Goal: Transaction & Acquisition: Purchase product/service

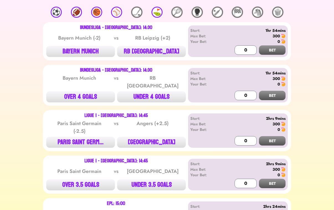
scroll to position [100, 0]
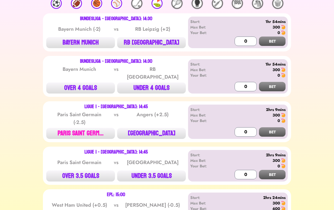
click at [68, 128] on button "PARIS SAINT GERM..." at bounding box center [80, 133] width 69 height 11
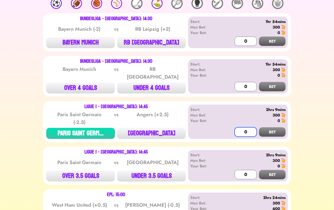
click at [240, 128] on input "0" at bounding box center [246, 131] width 22 height 9
click at [276, 128] on button "BET" at bounding box center [272, 131] width 27 height 9
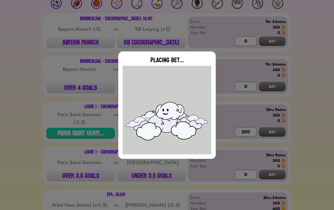
type input "0"
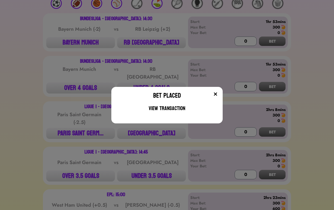
click at [222, 91] on div "Bet Placed View Transaction" at bounding box center [166, 105] width 111 height 37
click at [218, 92] on img at bounding box center [215, 94] width 4 height 4
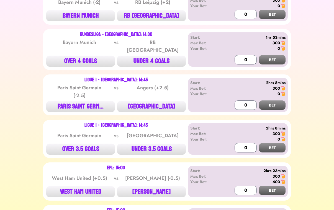
scroll to position [166, 0]
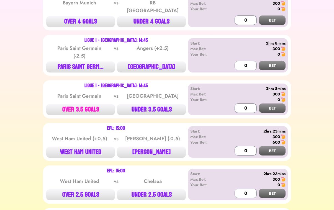
click at [95, 105] on button "OVER 3.5 GOALS" at bounding box center [80, 109] width 69 height 11
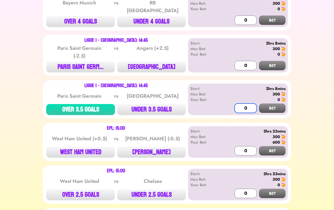
click at [244, 106] on input "0" at bounding box center [246, 108] width 22 height 9
click at [264, 104] on button "BET" at bounding box center [272, 108] width 27 height 9
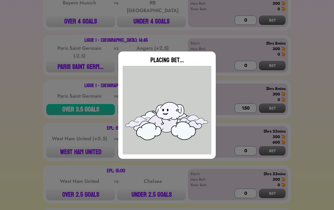
type input "0"
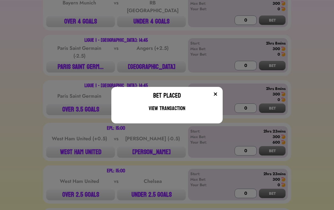
click at [218, 94] on img at bounding box center [215, 94] width 4 height 4
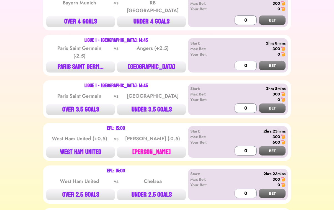
click at [169, 147] on button "[PERSON_NAME]" at bounding box center [151, 152] width 69 height 11
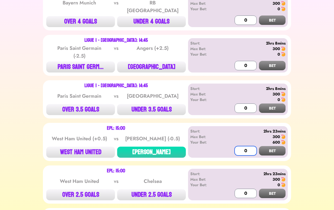
click at [239, 147] on input "0" at bounding box center [246, 150] width 22 height 9
click at [265, 147] on button "BET" at bounding box center [272, 150] width 27 height 9
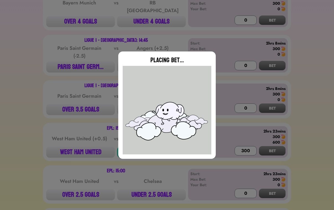
type input "0"
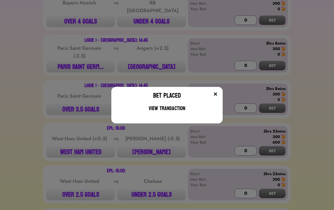
click at [216, 94] on img at bounding box center [215, 94] width 4 height 4
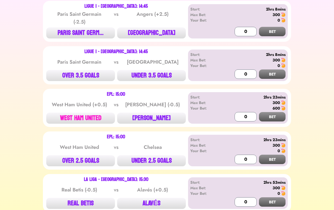
scroll to position [233, 0]
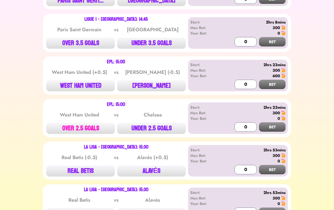
click at [88, 123] on button "OVER 2.5 GOALS" at bounding box center [80, 128] width 69 height 11
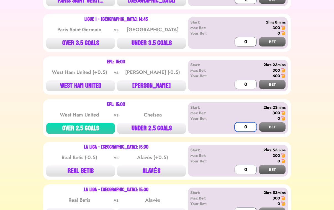
click at [238, 123] on input "0" at bounding box center [246, 126] width 22 height 9
click at [269, 122] on button "BET" at bounding box center [272, 126] width 27 height 9
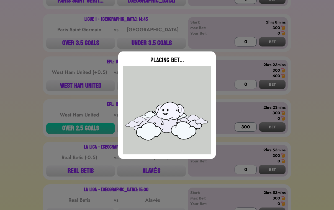
type input "0"
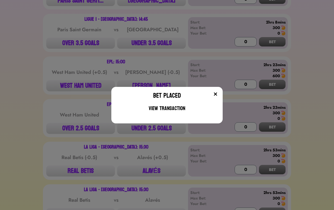
click at [221, 96] on div "Bet Placed View Transaction" at bounding box center [166, 105] width 111 height 37
click at [218, 96] on img at bounding box center [215, 94] width 4 height 4
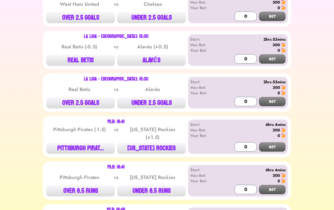
scroll to position [332, 0]
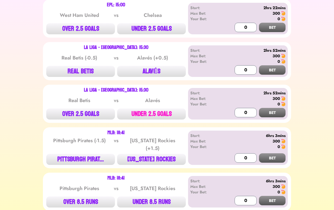
click at [179, 114] on button "UNDER 2.5 GOALS" at bounding box center [151, 114] width 69 height 11
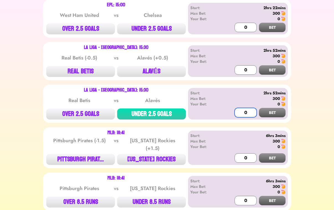
click at [244, 108] on input "0" at bounding box center [246, 112] width 22 height 9
click at [267, 108] on button "BET" at bounding box center [272, 112] width 27 height 9
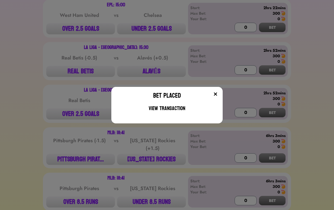
click at [218, 92] on img at bounding box center [215, 94] width 4 height 4
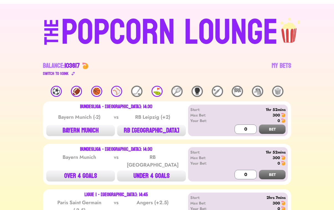
scroll to position [0, 0]
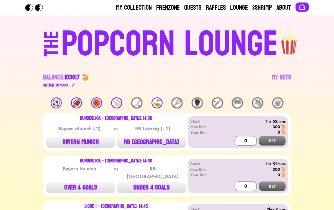
click at [78, 81] on span "103617" at bounding box center [72, 77] width 15 height 12
click at [66, 87] on div "Switch to $ OINK" at bounding box center [56, 85] width 26 height 7
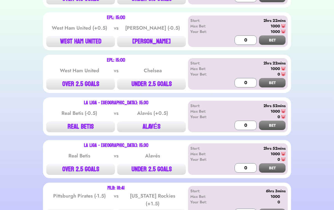
scroll to position [332, 0]
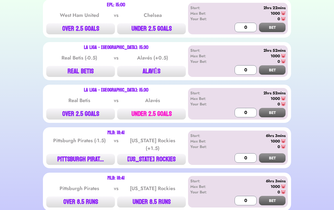
click at [163, 109] on button "UNDER 2.5 GOALS" at bounding box center [151, 114] width 69 height 11
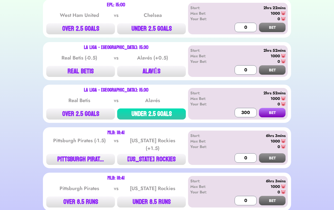
click at [262, 110] on button "BET" at bounding box center [272, 112] width 27 height 9
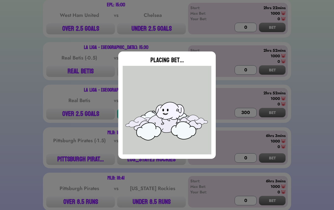
type input "0"
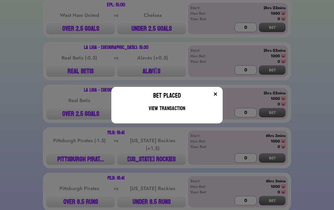
click at [218, 97] on button at bounding box center [216, 94] width 6 height 6
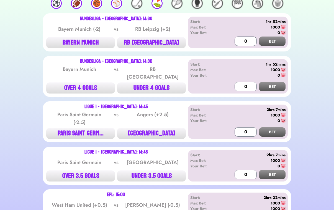
scroll to position [0, 0]
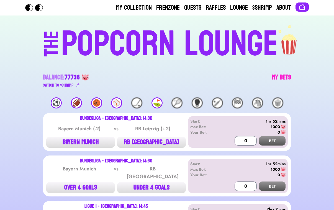
click at [279, 75] on link "My Bets" at bounding box center [281, 81] width 19 height 16
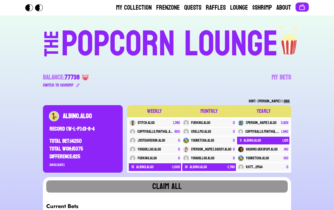
click at [146, 52] on div "POPCORN LOUNGE" at bounding box center [169, 44] width 217 height 35
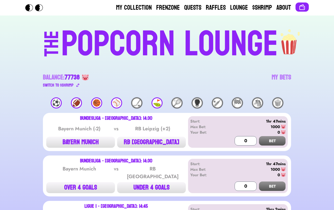
click at [52, 101] on div "⚽️" at bounding box center [56, 102] width 11 height 11
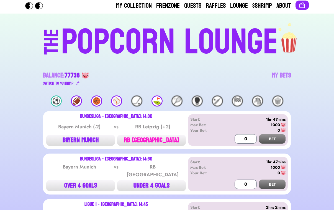
scroll to position [66, 0]
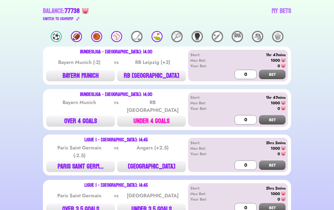
click at [166, 119] on button "UNDER 4 GOALS" at bounding box center [151, 121] width 69 height 11
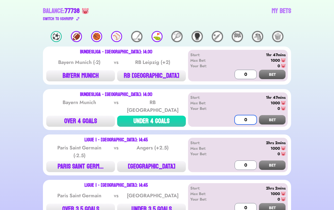
click at [243, 115] on input "0" at bounding box center [246, 119] width 22 height 9
click at [274, 115] on button "BET" at bounding box center [272, 119] width 27 height 9
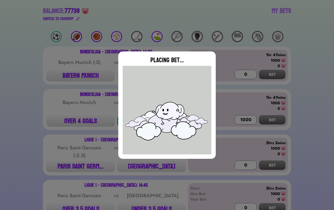
type input "0"
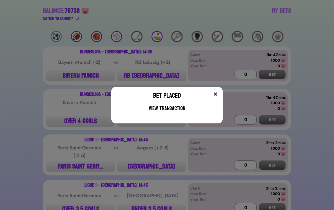
click at [217, 92] on img at bounding box center [215, 94] width 4 height 4
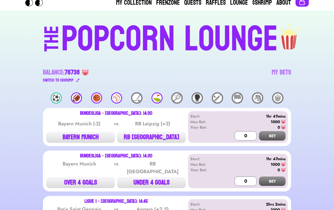
scroll to position [0, 0]
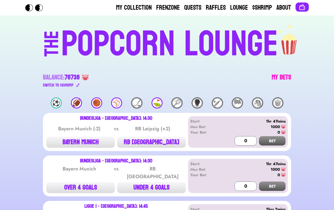
click at [280, 74] on link "My Bets" at bounding box center [281, 81] width 19 height 16
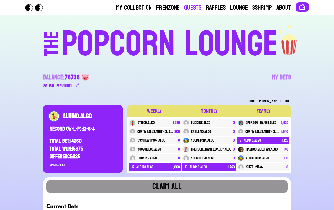
click at [187, 4] on link "Quests" at bounding box center [192, 7] width 17 height 9
